Goal: Navigation & Orientation: Find specific page/section

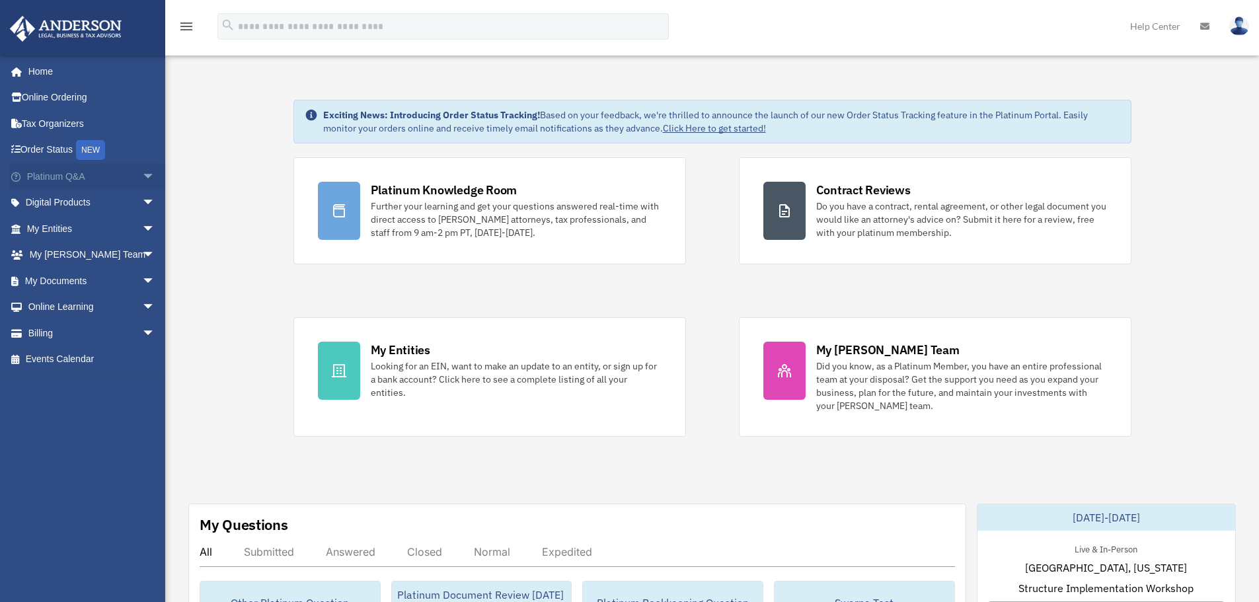
click at [76, 173] on link "Platinum Q&A arrow_drop_down" at bounding box center [92, 176] width 166 height 26
click at [142, 176] on span "arrow_drop_down" at bounding box center [155, 176] width 26 height 27
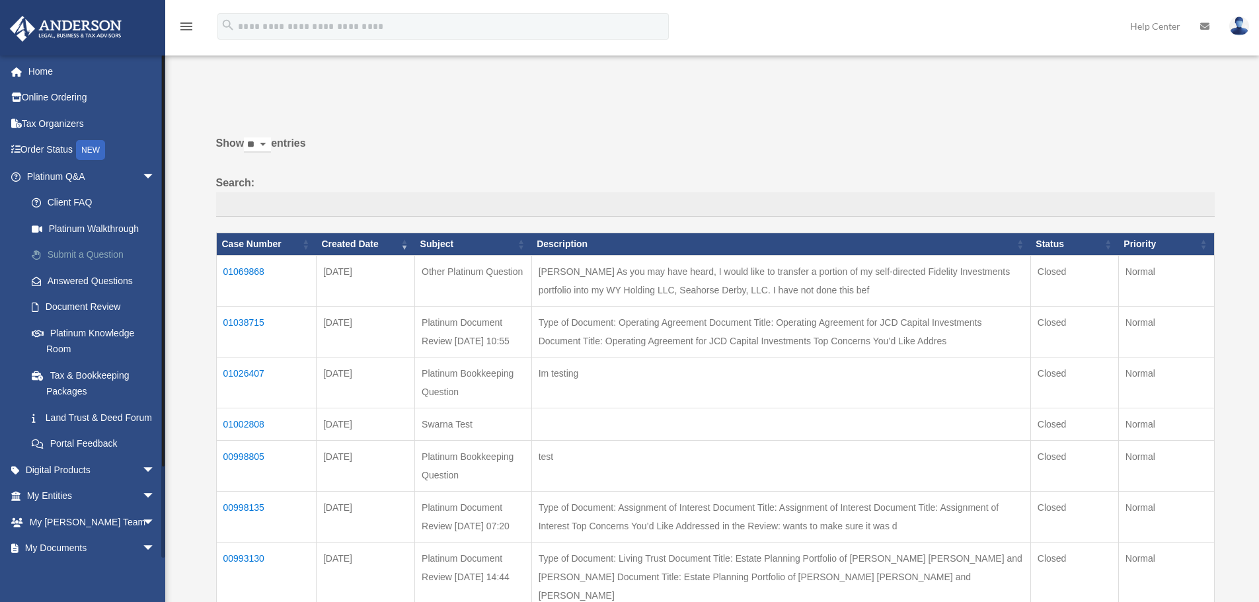
click at [102, 258] on link "Submit a Question" at bounding box center [96, 255] width 157 height 26
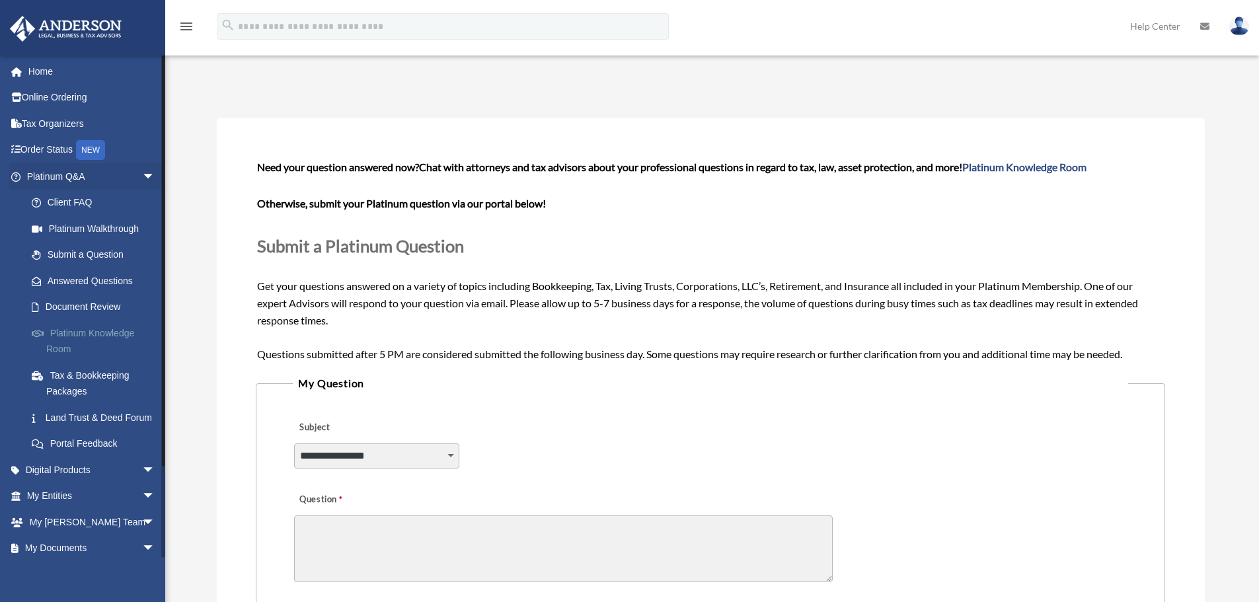
click at [97, 326] on link "Platinum Knowledge Room" at bounding box center [96, 341] width 157 height 42
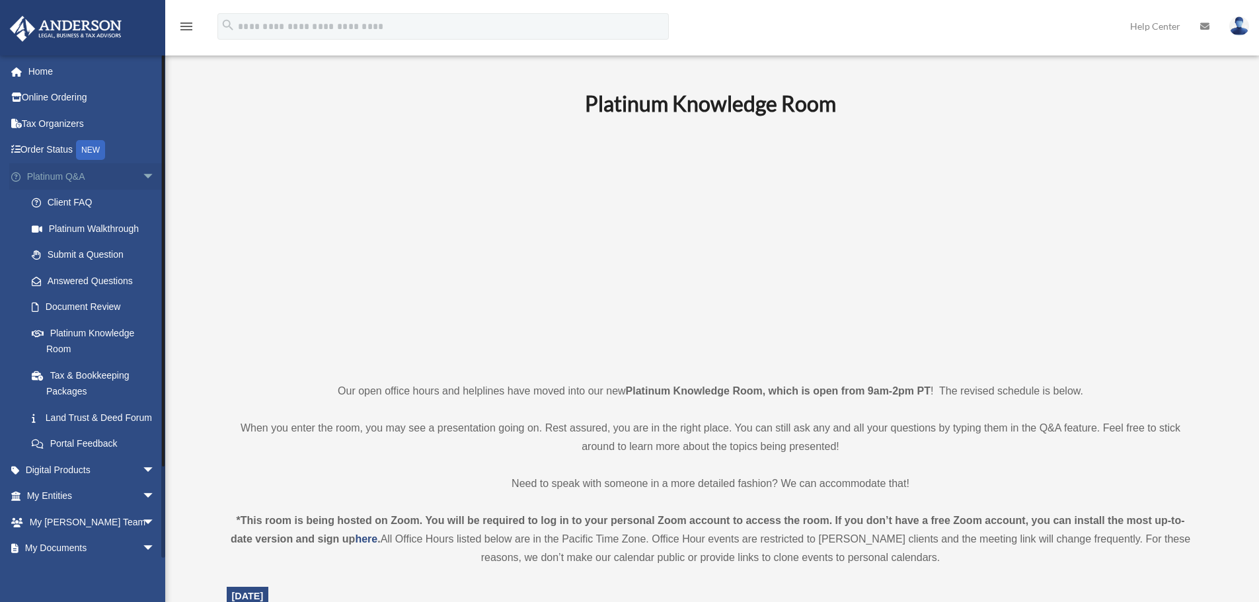
click at [142, 180] on span "arrow_drop_down" at bounding box center [155, 176] width 26 height 27
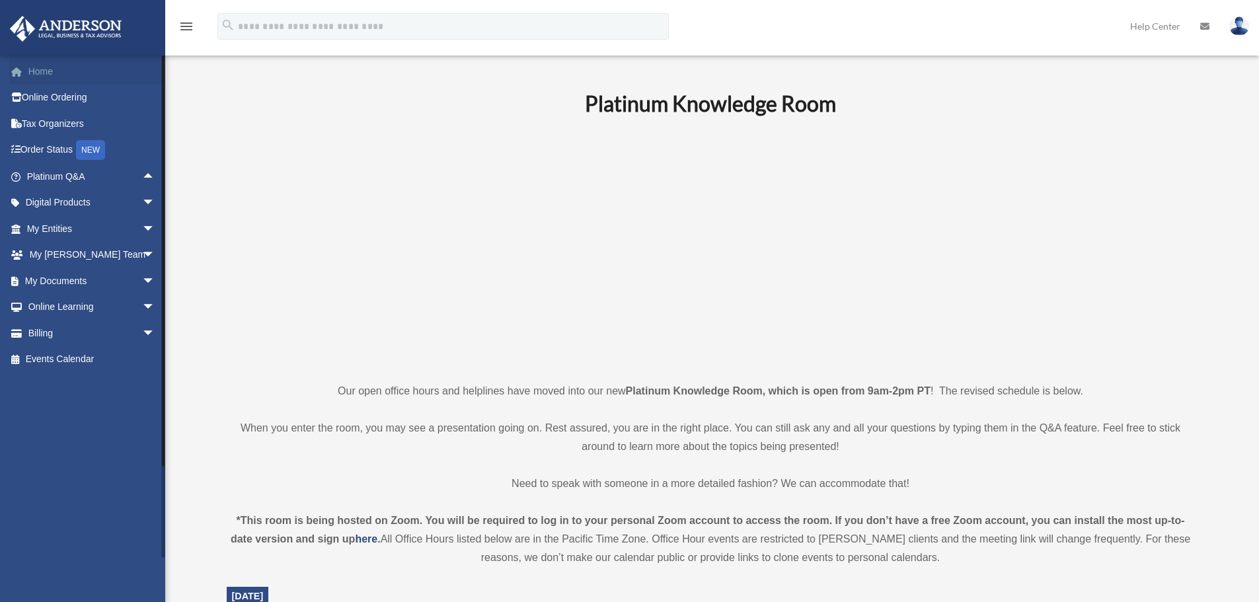
click at [32, 73] on link "Home" at bounding box center [92, 71] width 166 height 26
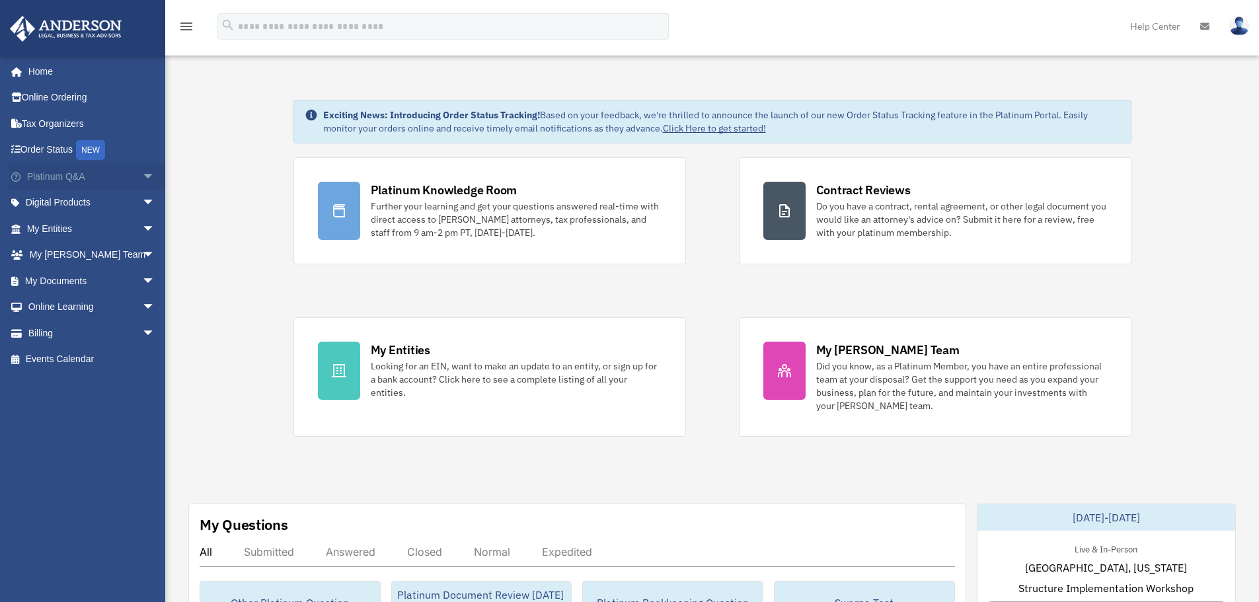
click at [146, 173] on span "arrow_drop_down" at bounding box center [155, 176] width 26 height 27
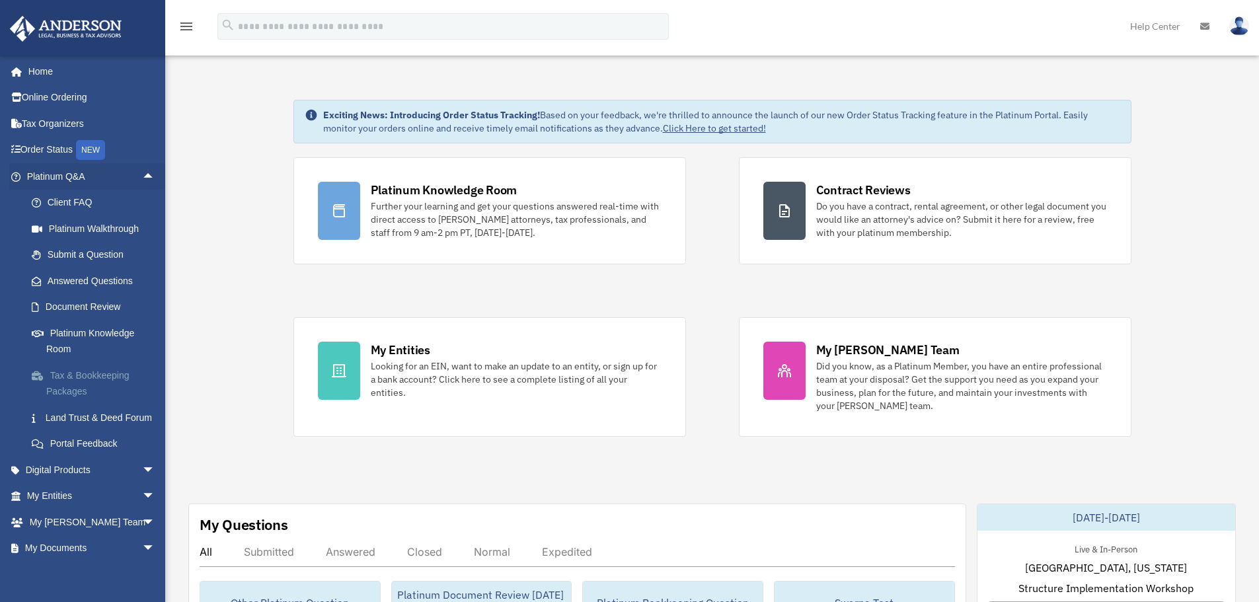
click at [109, 372] on link "Tax & Bookkeeping Packages" at bounding box center [96, 383] width 157 height 42
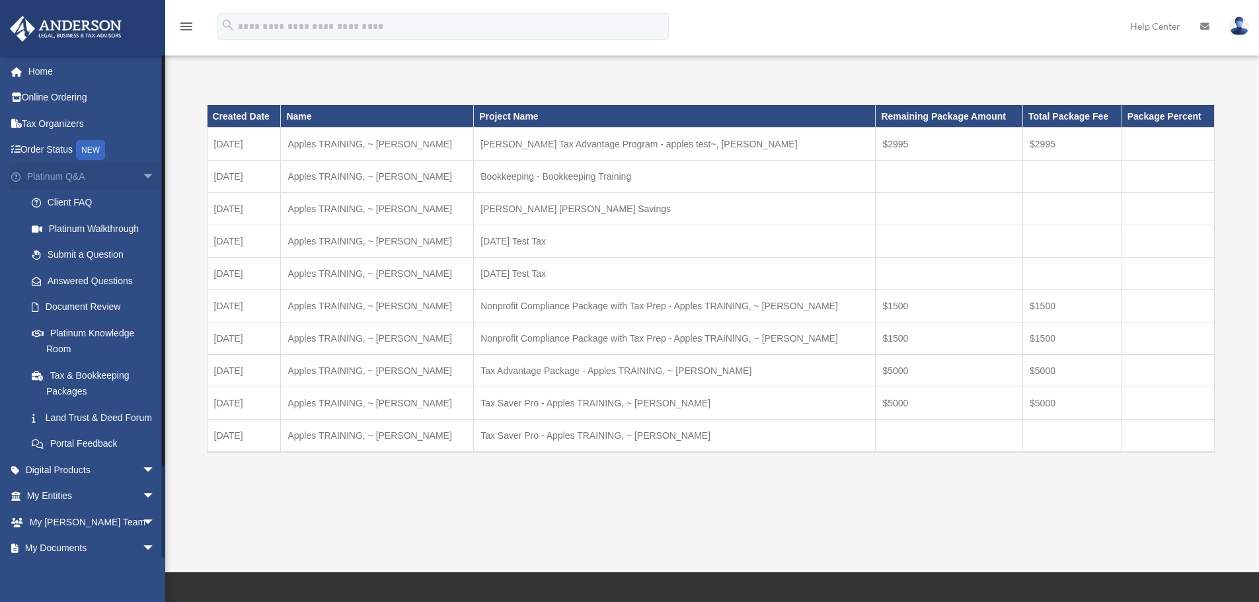
click at [142, 168] on span "arrow_drop_down" at bounding box center [155, 176] width 26 height 27
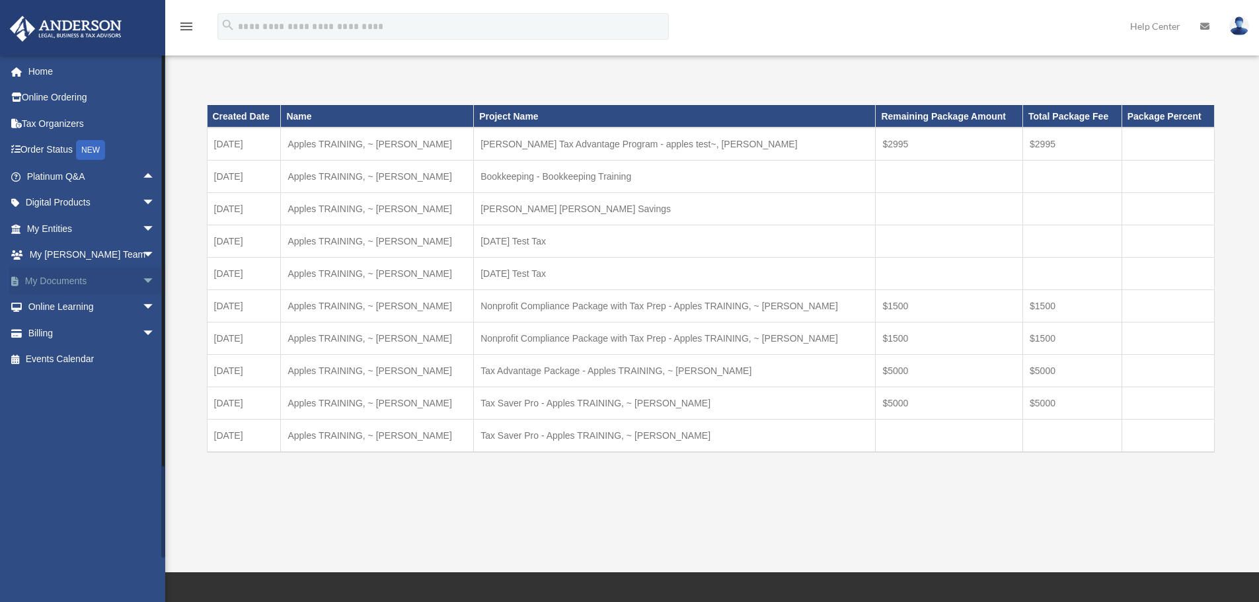
click at [142, 276] on span "arrow_drop_down" at bounding box center [155, 281] width 26 height 27
click at [50, 308] on link "Box" at bounding box center [96, 307] width 157 height 26
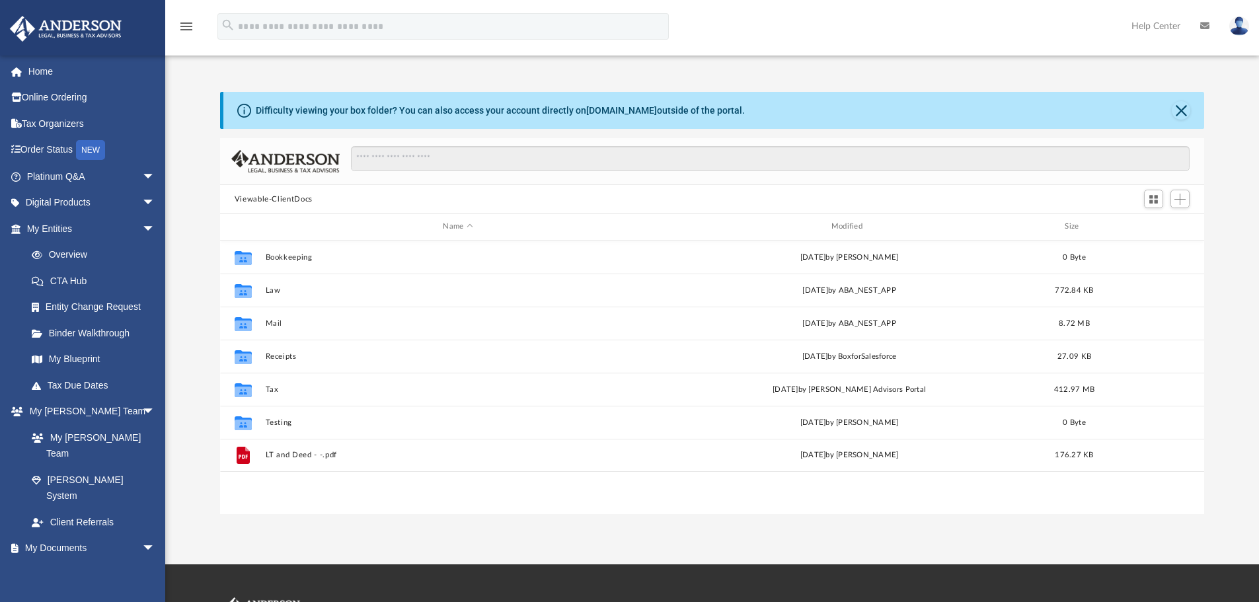
scroll to position [291, 974]
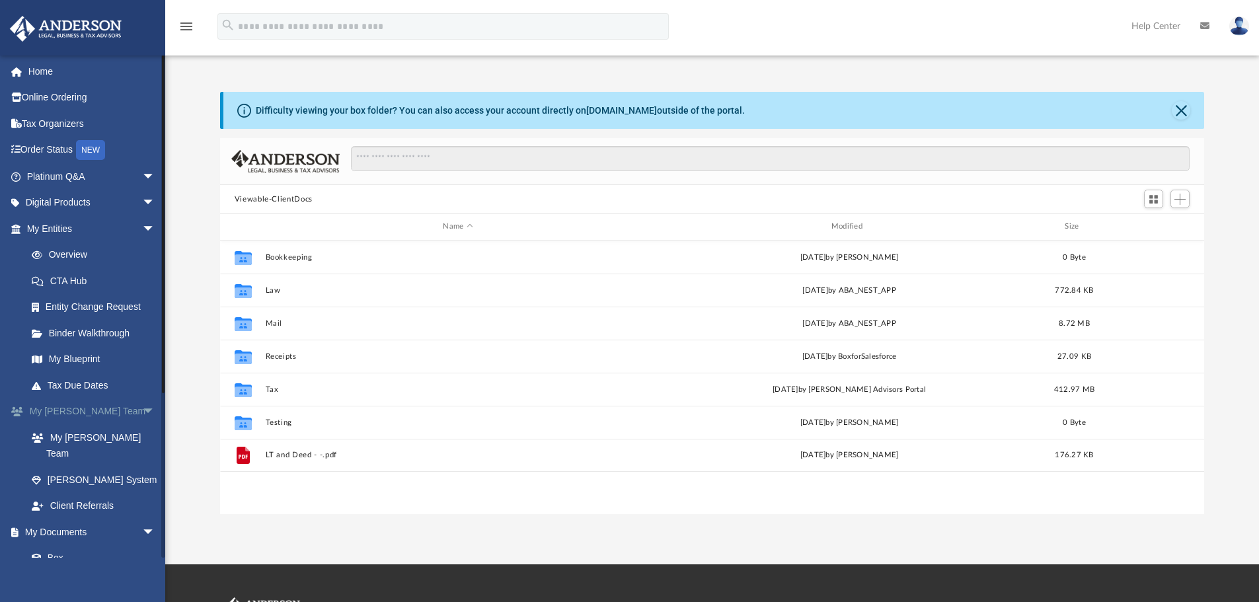
click at [142, 408] on span "arrow_drop_down" at bounding box center [155, 411] width 26 height 27
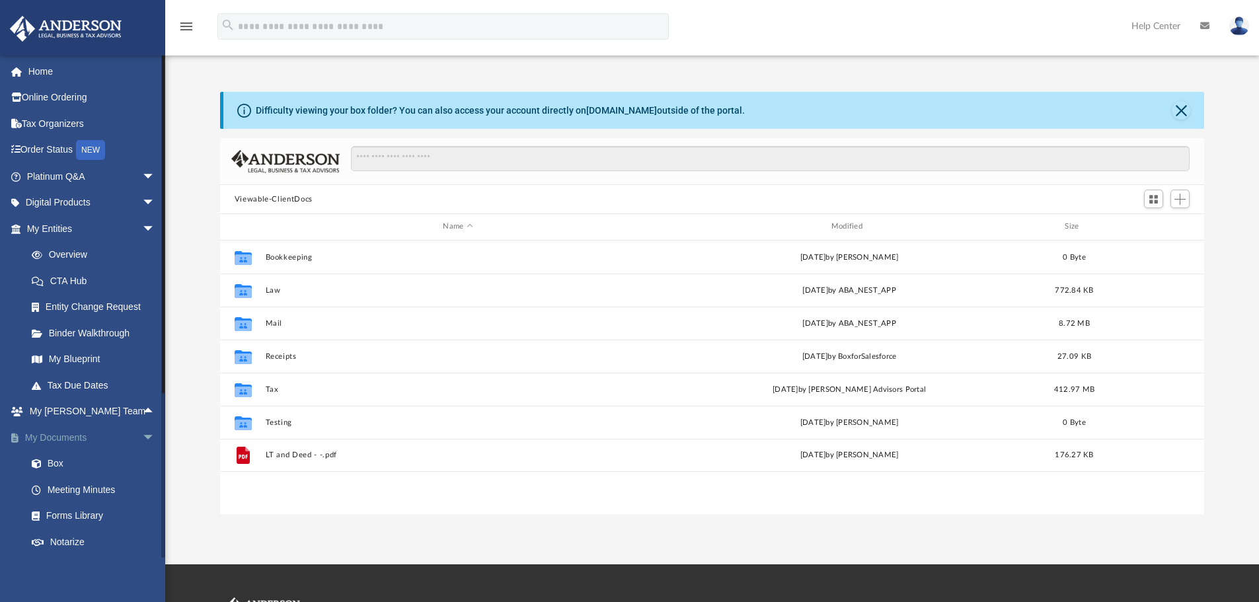
click at [142, 436] on span "arrow_drop_down" at bounding box center [155, 437] width 26 height 27
click at [142, 410] on span "arrow_drop_up" at bounding box center [155, 411] width 26 height 27
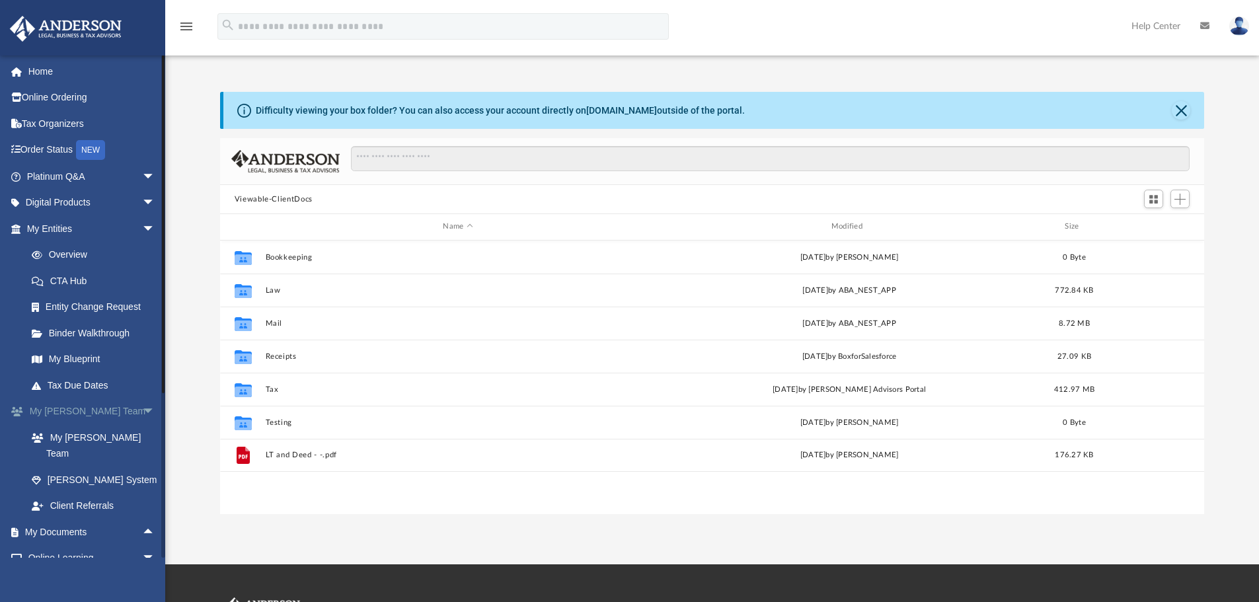
click at [142, 410] on span "arrow_drop_down" at bounding box center [155, 411] width 26 height 27
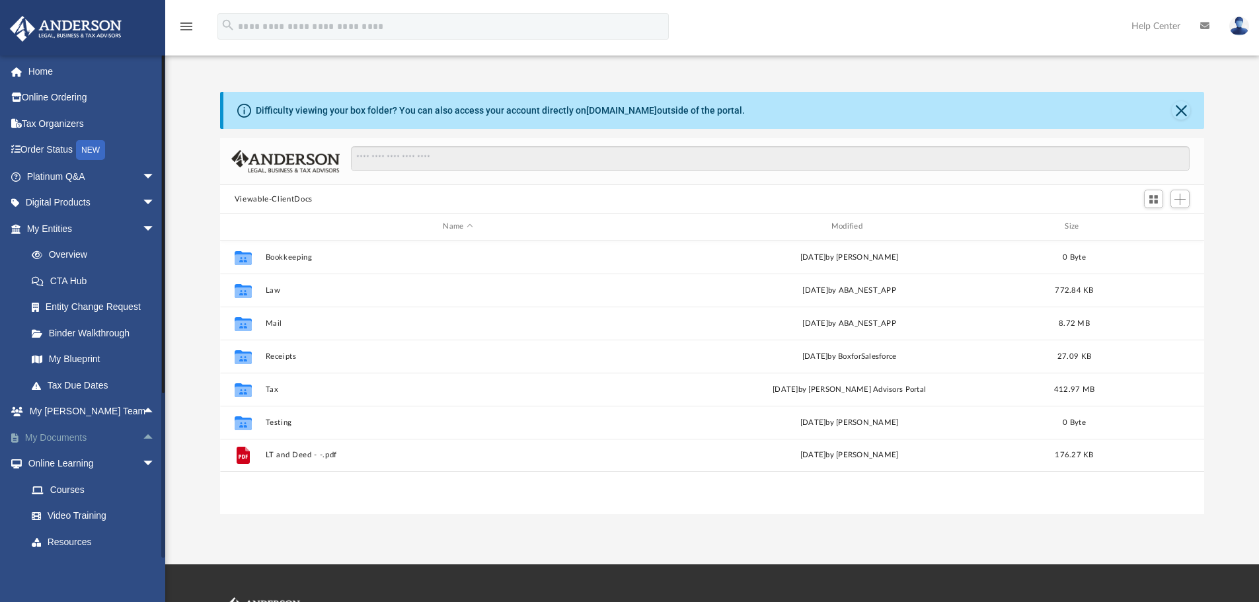
click at [142, 433] on span "arrow_drop_up" at bounding box center [155, 437] width 26 height 27
click at [142, 433] on span "arrow_drop_down" at bounding box center [155, 437] width 26 height 27
click at [142, 459] on span "arrow_drop_down" at bounding box center [155, 464] width 26 height 27
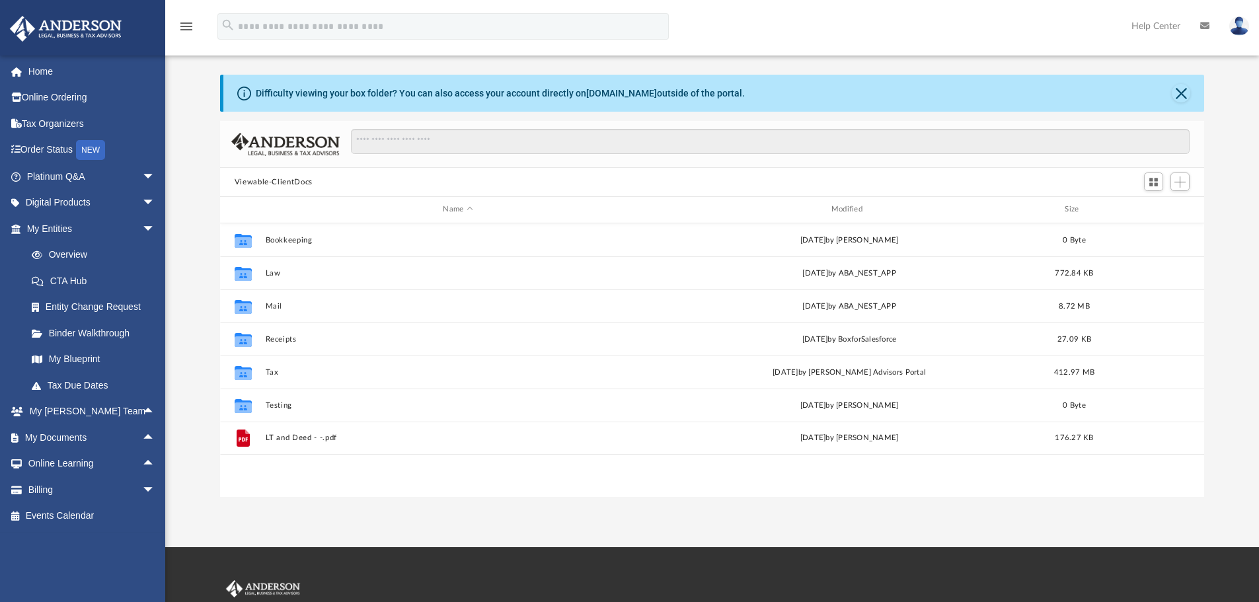
scroll to position [0, 0]
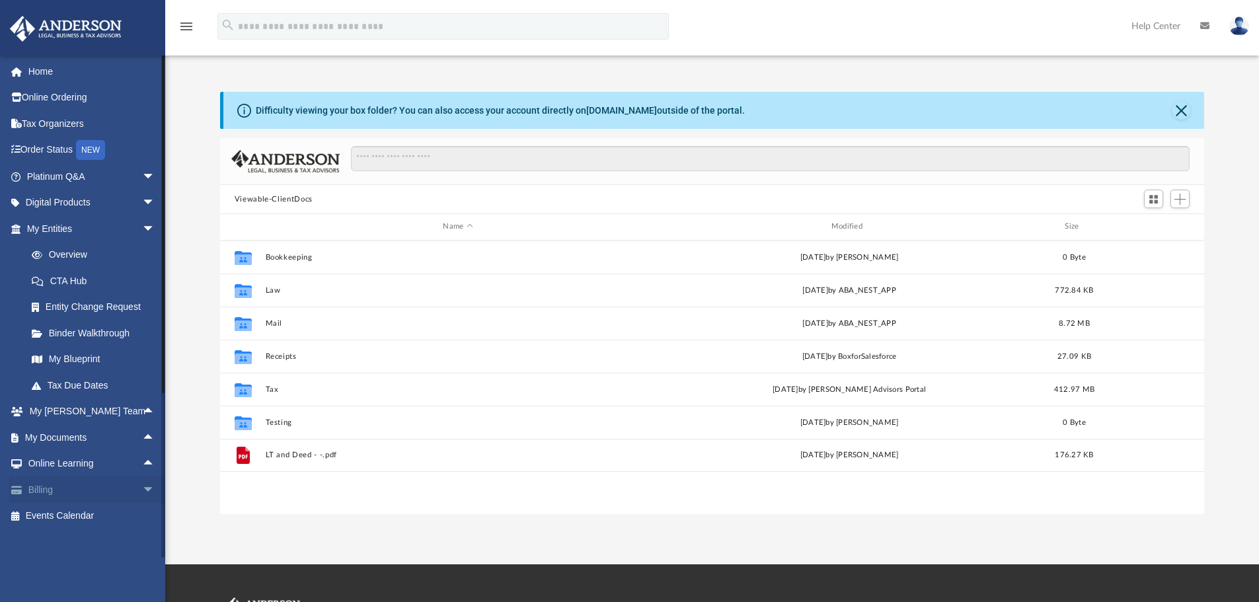
click at [142, 489] on span "arrow_drop_down" at bounding box center [155, 489] width 26 height 27
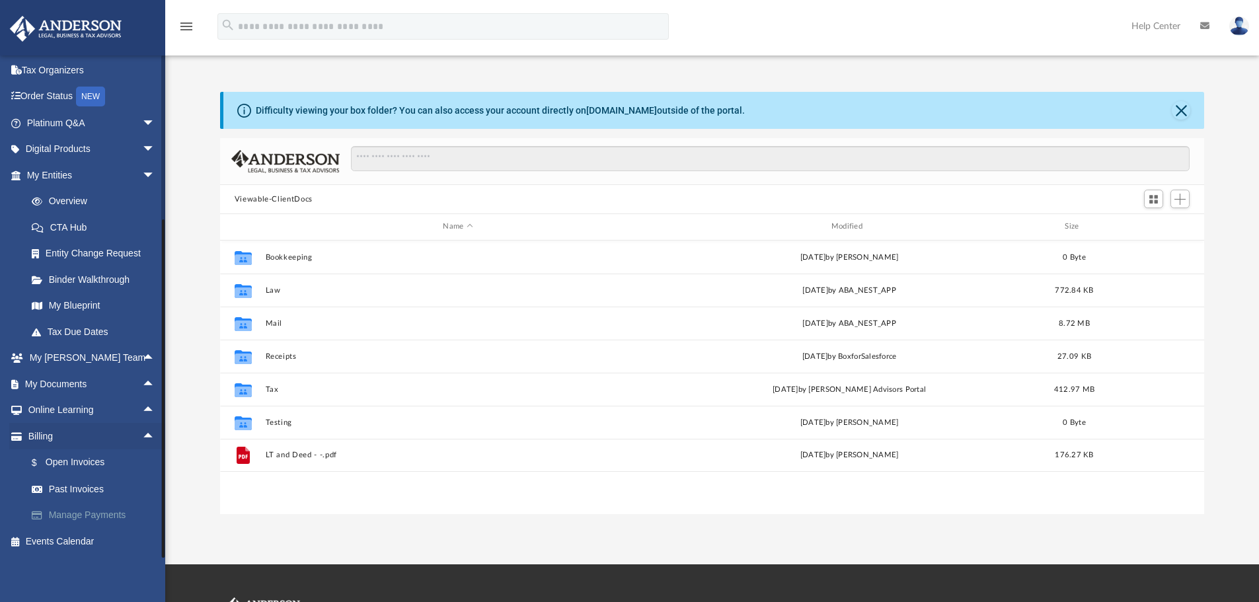
click at [114, 513] on link "Manage Payments" at bounding box center [96, 515] width 157 height 26
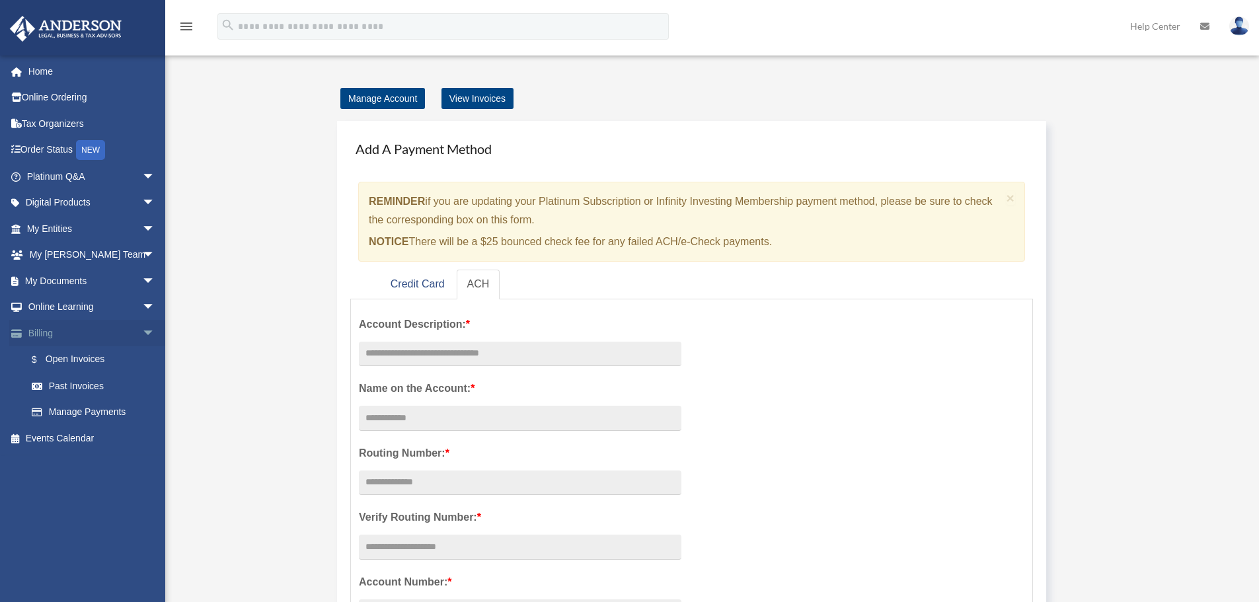
click at [142, 332] on span "arrow_drop_down" at bounding box center [155, 333] width 26 height 27
click at [142, 277] on span "arrow_drop_down" at bounding box center [155, 281] width 26 height 27
click at [58, 301] on link "Box" at bounding box center [96, 307] width 157 height 26
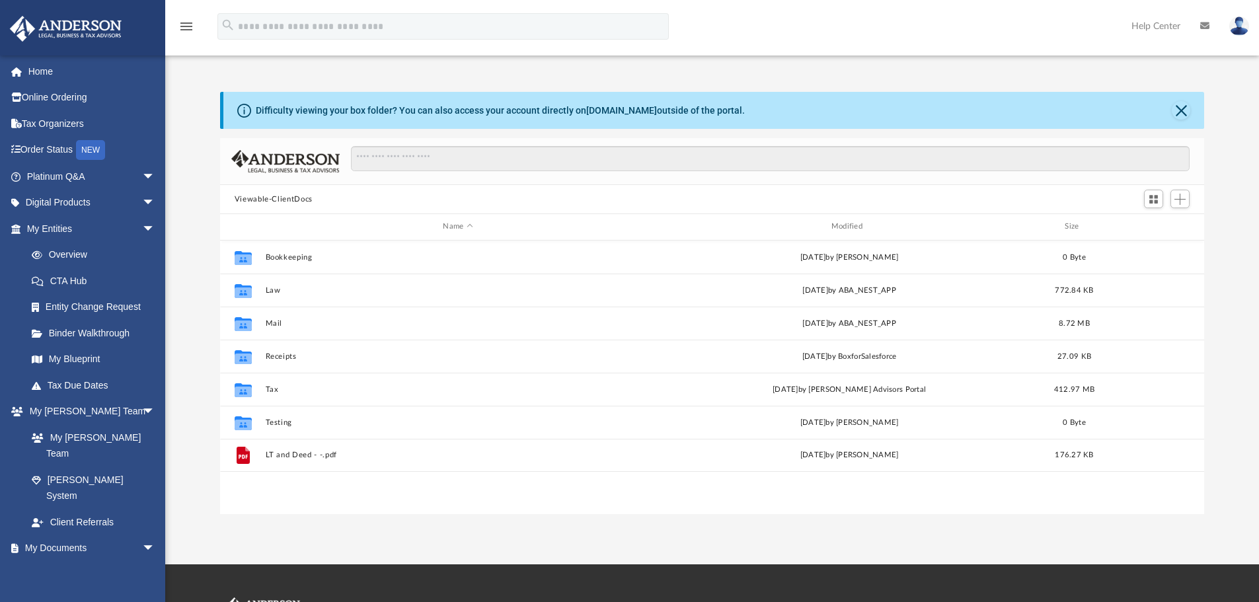
scroll to position [291, 974]
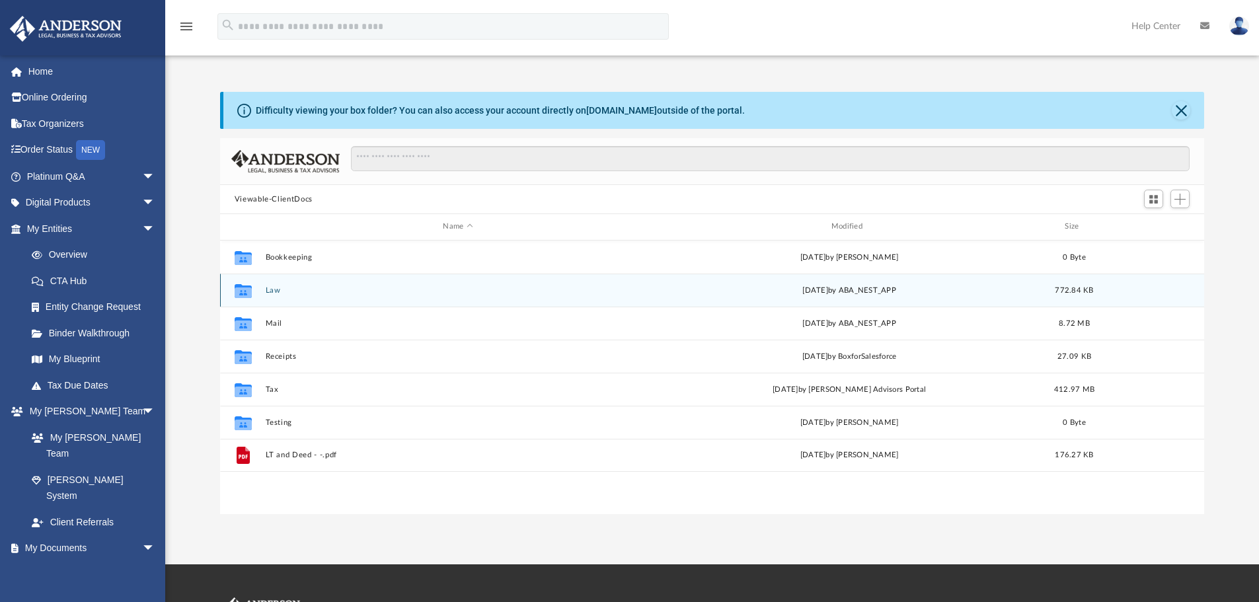
click at [268, 293] on button "Law" at bounding box center [457, 290] width 385 height 9
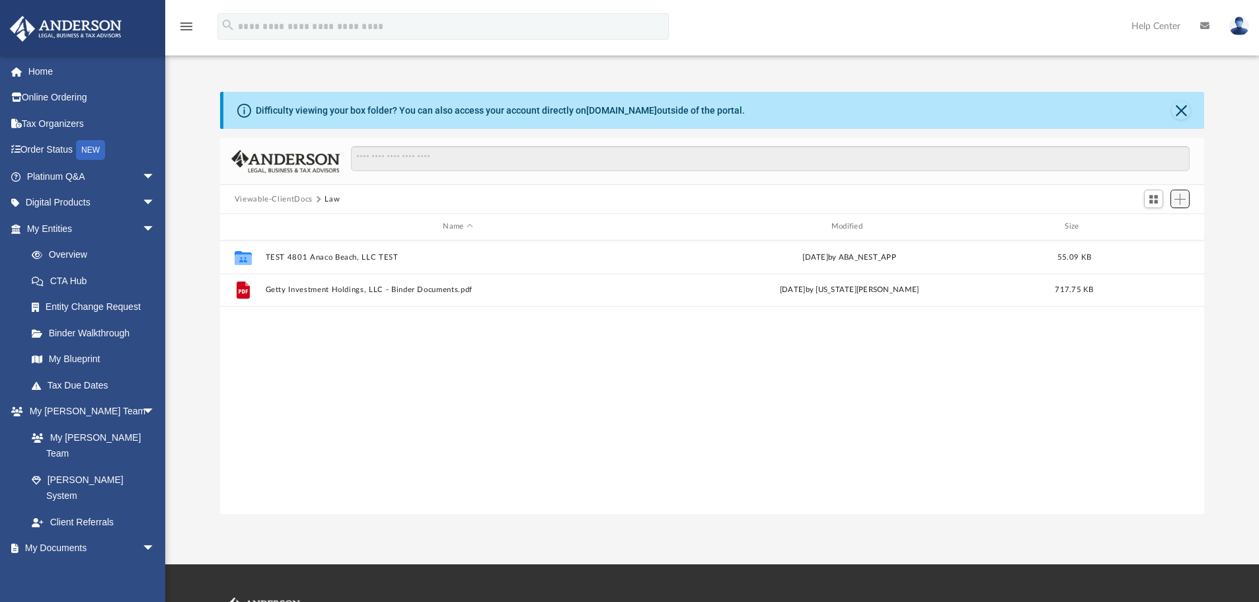
click at [1182, 203] on span "Add" at bounding box center [1179, 199] width 11 height 11
click at [1228, 231] on div "Difficulty viewing your box folder? You can also access your account directly o…" at bounding box center [711, 303] width 1093 height 422
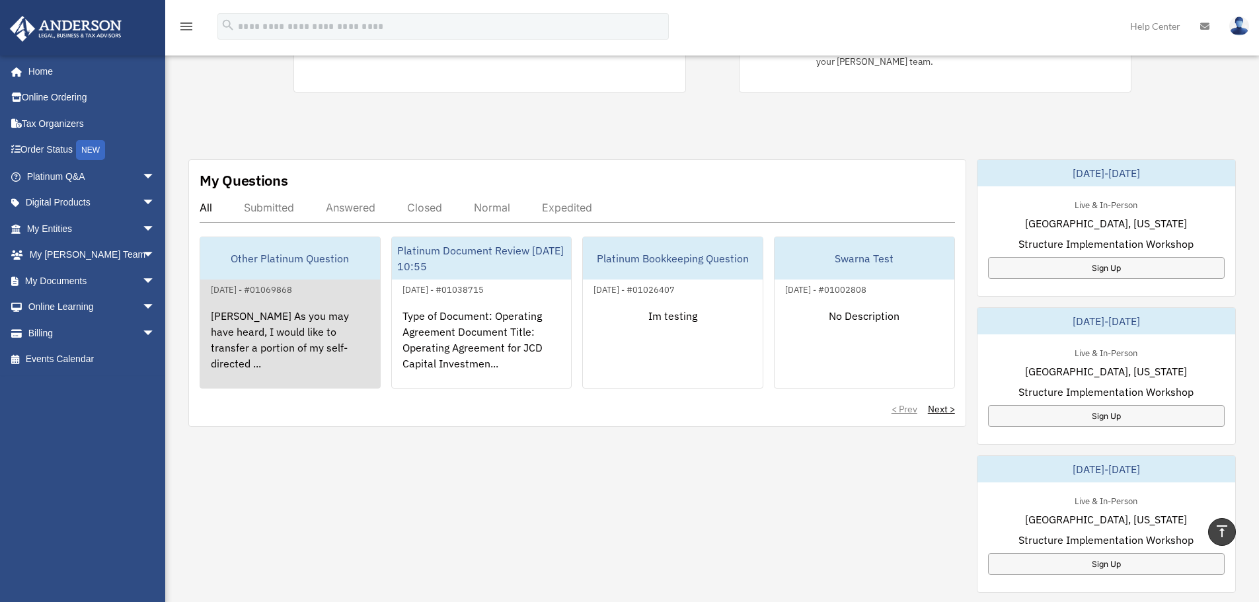
scroll to position [330, 0]
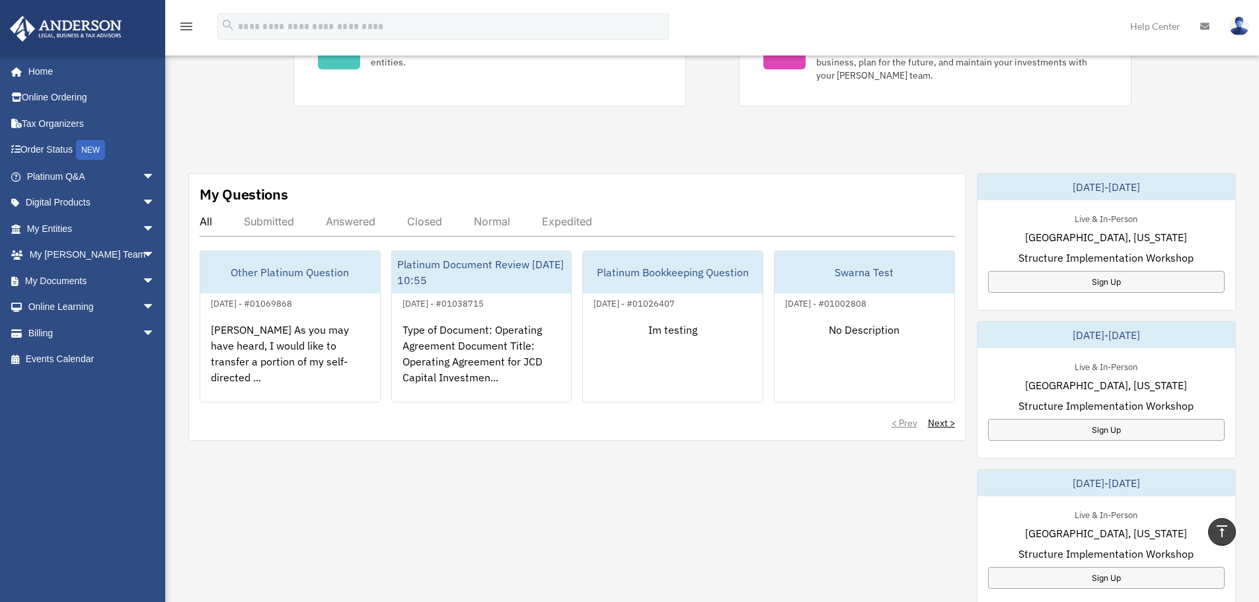
click at [276, 226] on div "Submitted" at bounding box center [269, 221] width 50 height 13
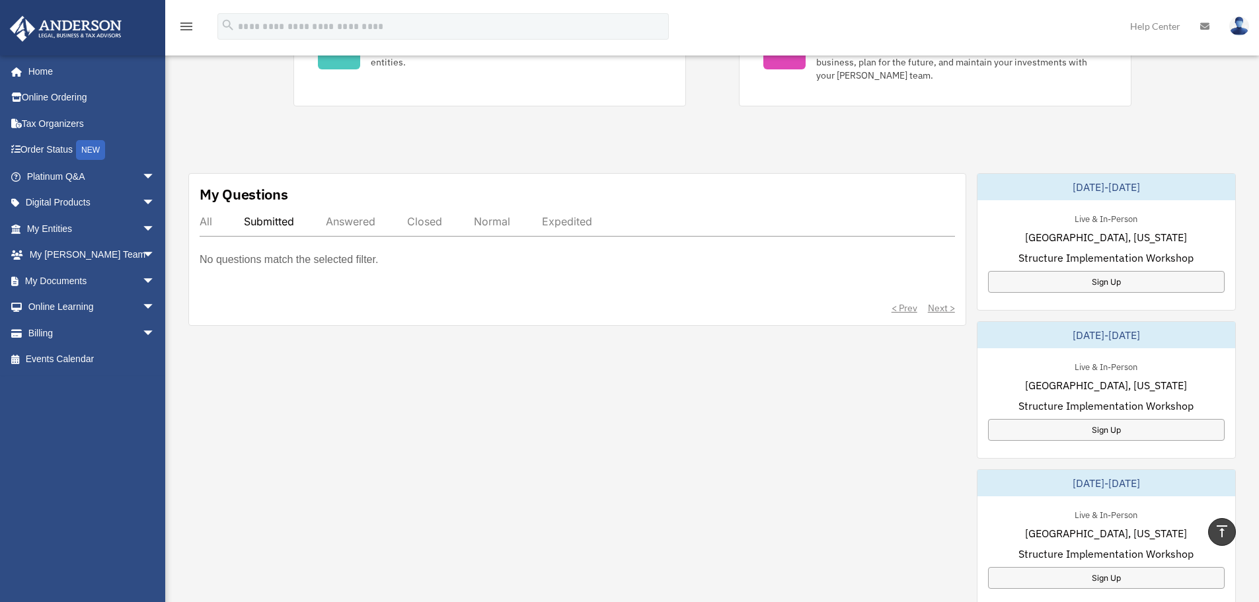
click at [361, 218] on div "Answered" at bounding box center [351, 221] width 50 height 13
click at [436, 222] on div "Closed" at bounding box center [424, 221] width 35 height 13
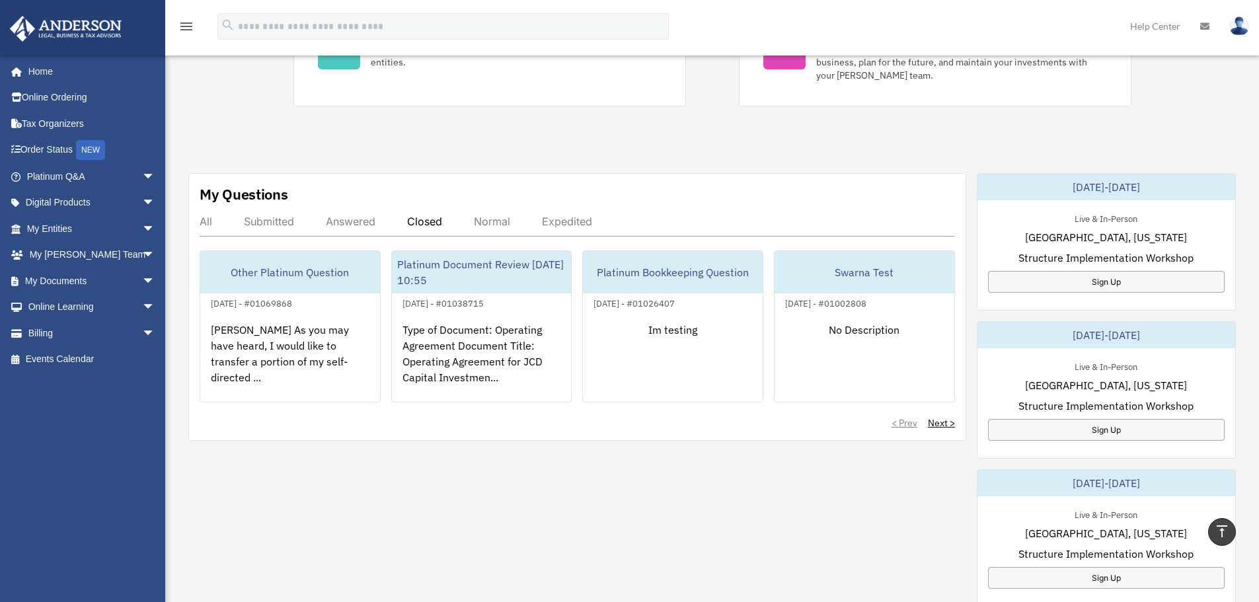
click at [367, 222] on div "Answered" at bounding box center [351, 221] width 50 height 13
